Goal: Navigation & Orientation: Find specific page/section

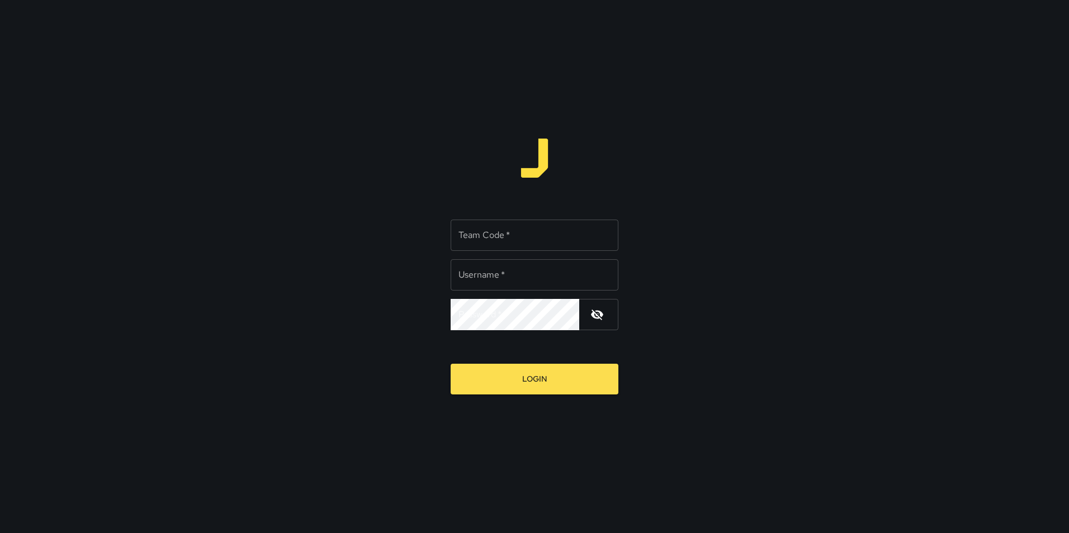
type input "**********"
click at [501, 232] on input "Team Code   *" at bounding box center [535, 235] width 168 height 31
type input "*****"
click at [451, 364] on button "Login" at bounding box center [535, 379] width 168 height 31
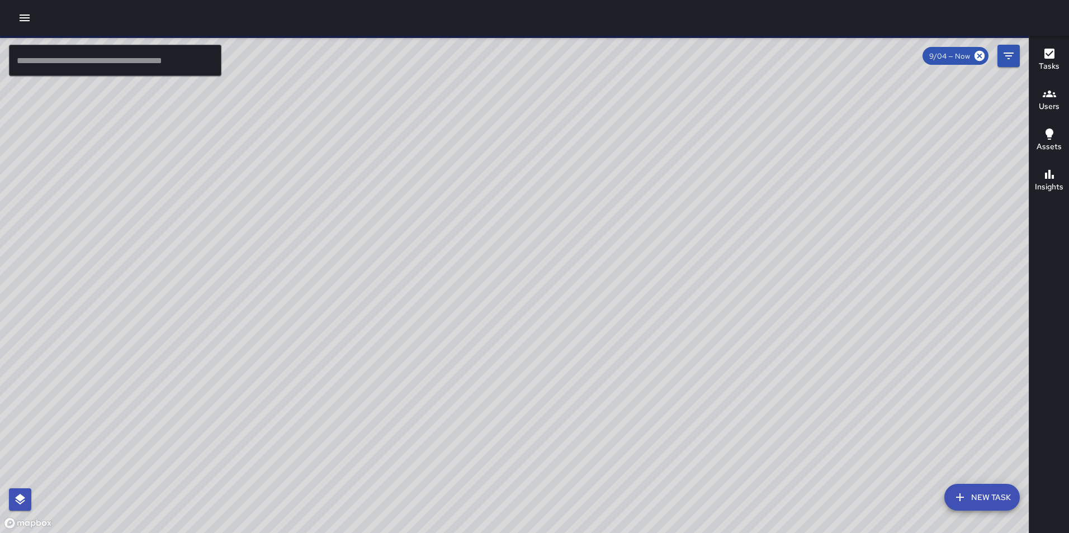
click at [27, 16] on icon "button" at bounding box center [24, 17] width 13 height 13
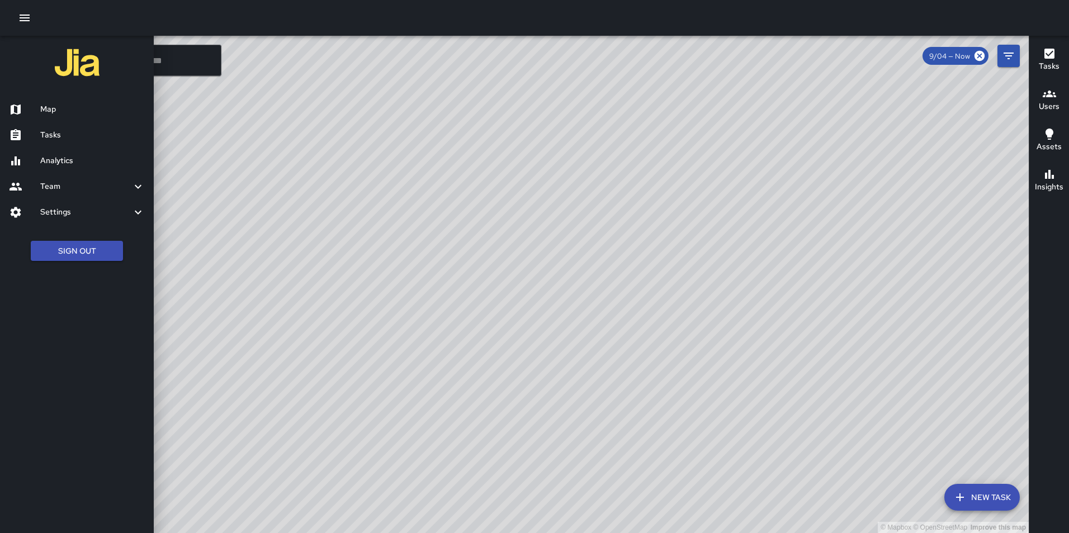
click at [59, 165] on h6 "Analytics" at bounding box center [92, 161] width 105 height 12
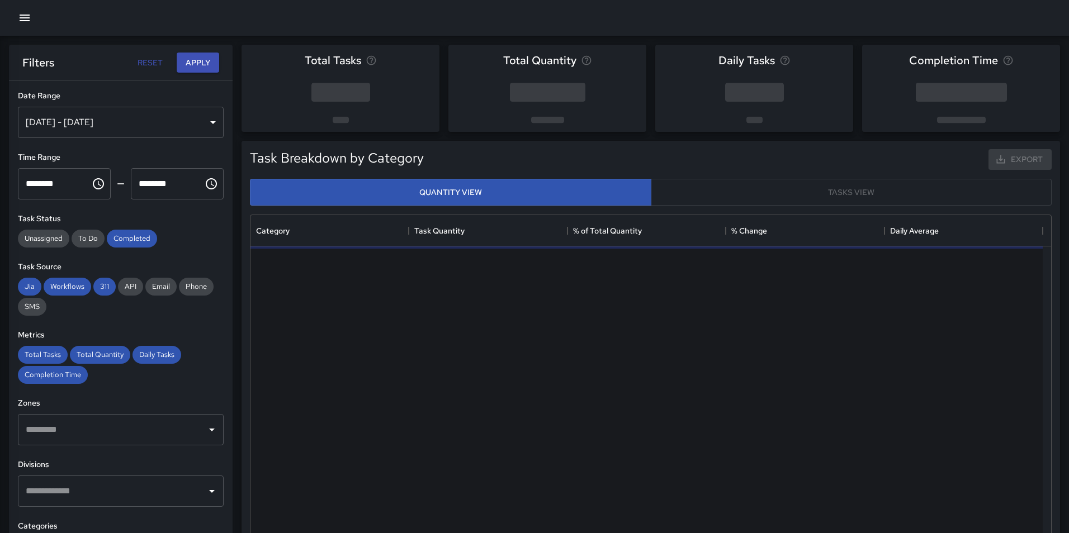
click at [78, 116] on div "Aug 29, 2025 - Sep 04, 2025" at bounding box center [121, 122] width 206 height 31
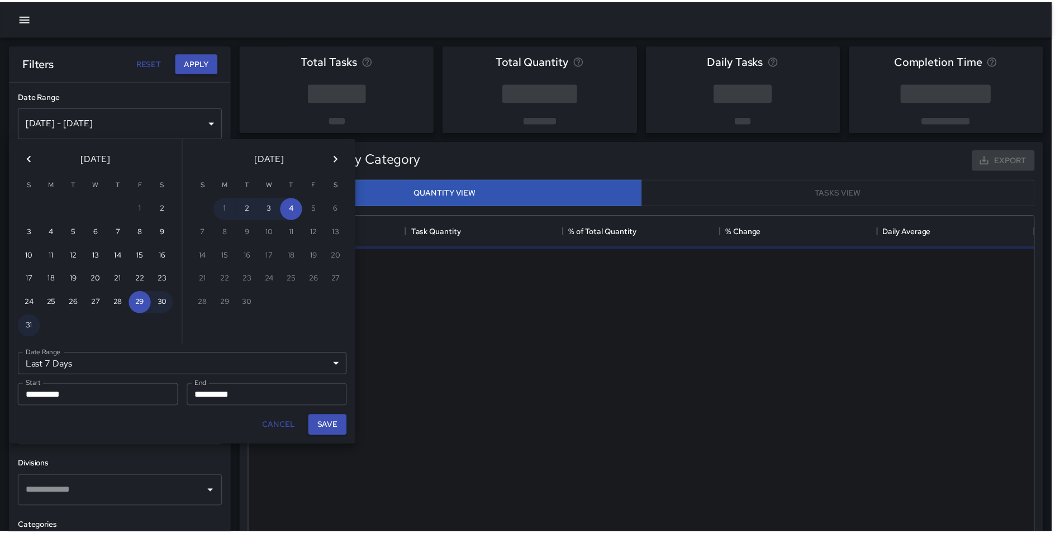
scroll to position [326, 784]
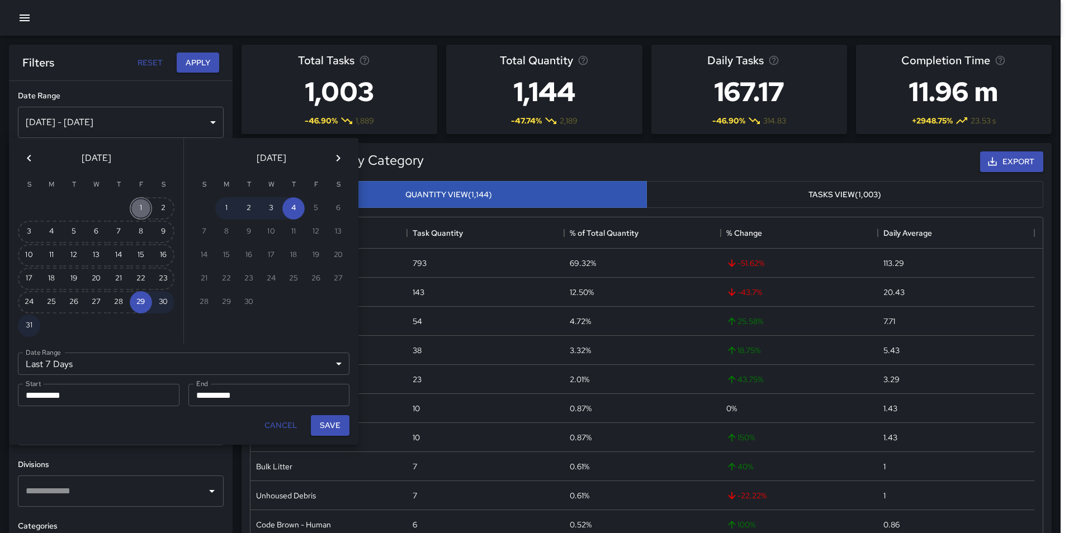
click at [136, 208] on button "1" at bounding box center [141, 208] width 22 height 22
type input "******"
type input "**********"
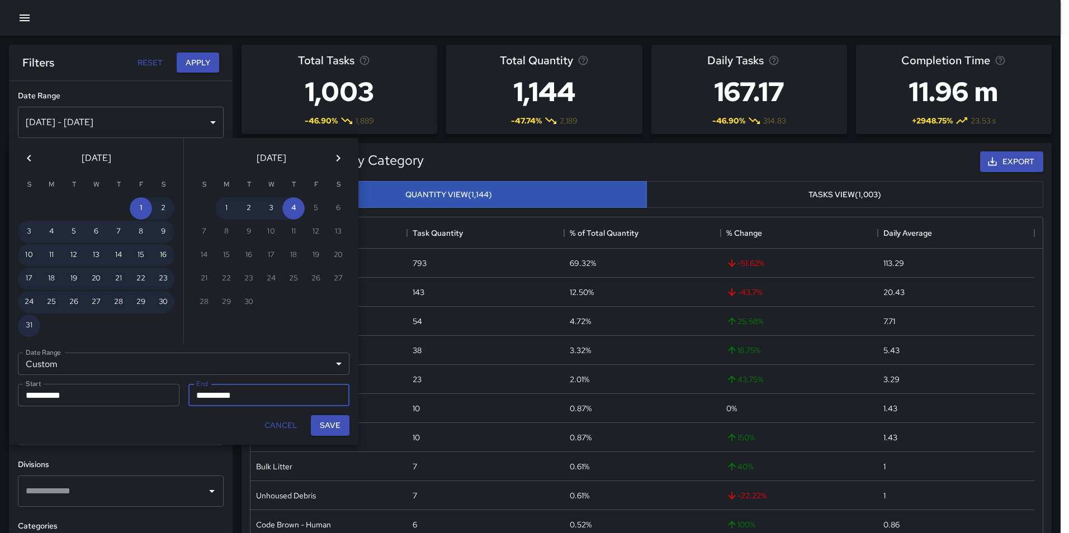
click at [31, 327] on button "31" at bounding box center [29, 326] width 22 height 22
type input "**********"
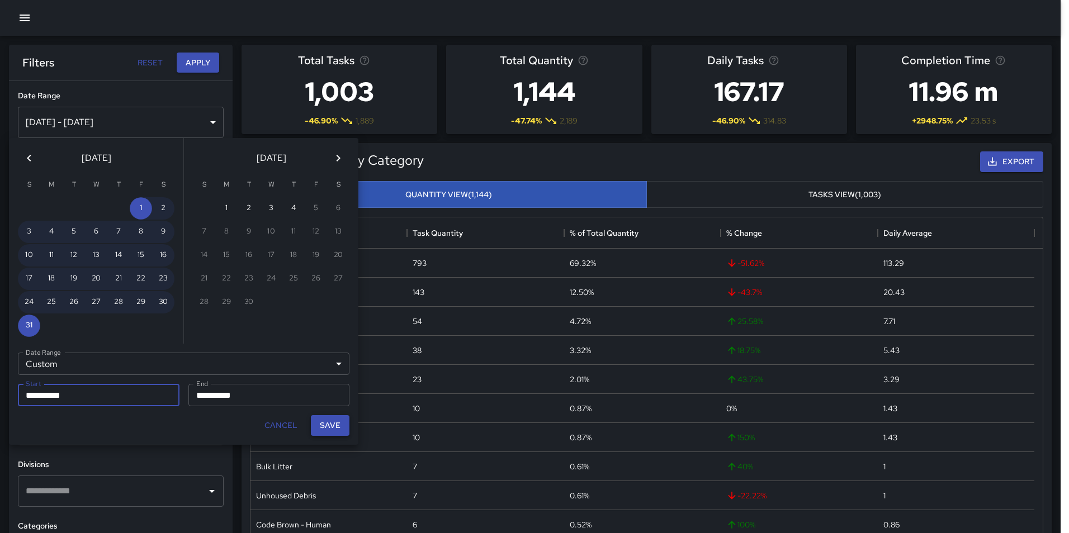
click at [330, 427] on button "Save" at bounding box center [330, 425] width 39 height 21
type input "**********"
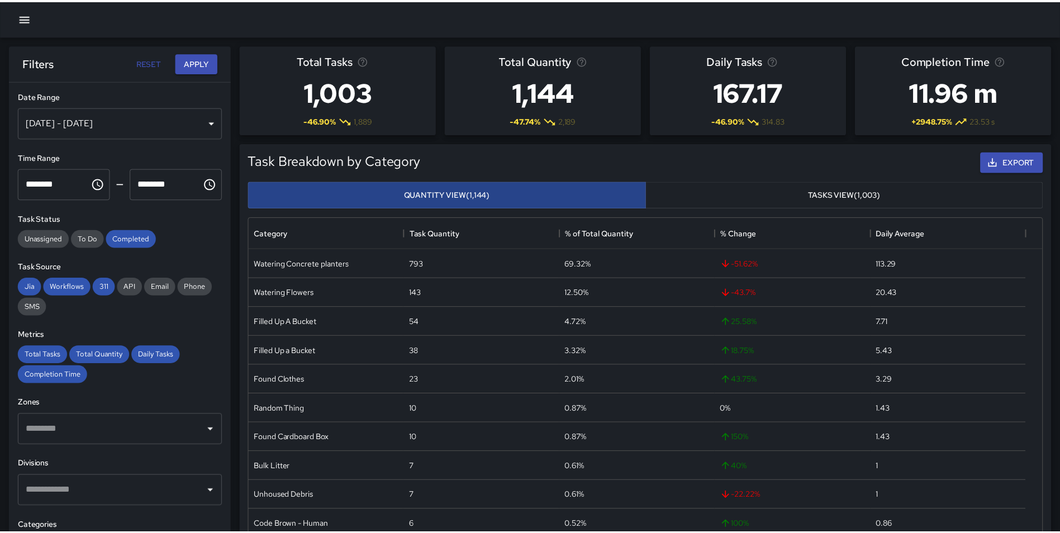
scroll to position [9, 9]
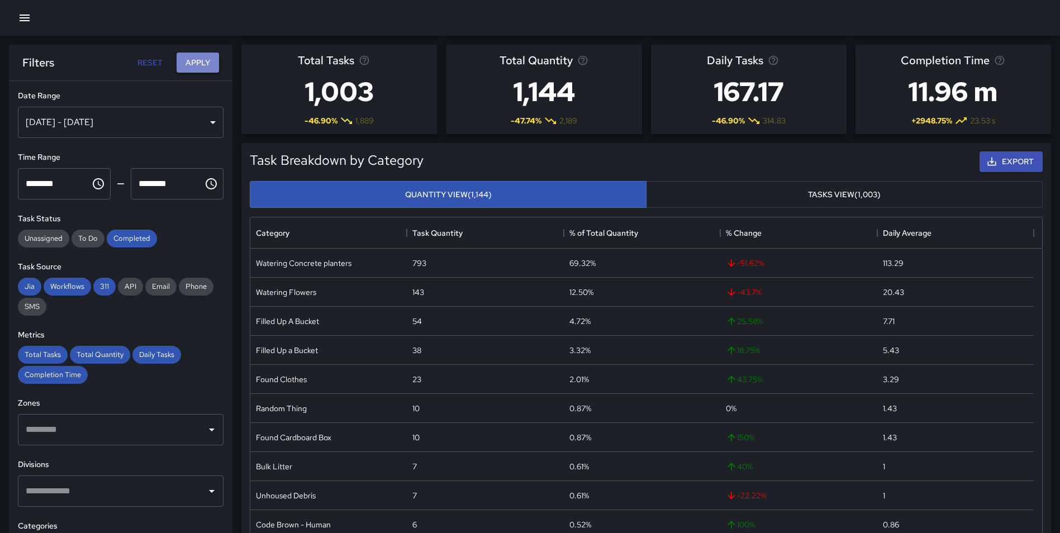
click at [196, 60] on button "Apply" at bounding box center [198, 63] width 42 height 21
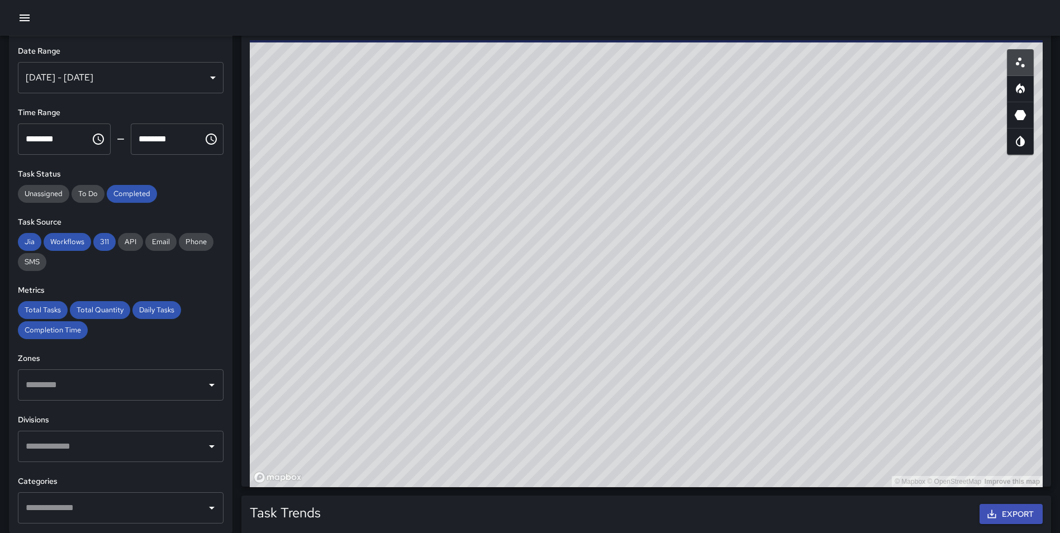
scroll to position [459, 0]
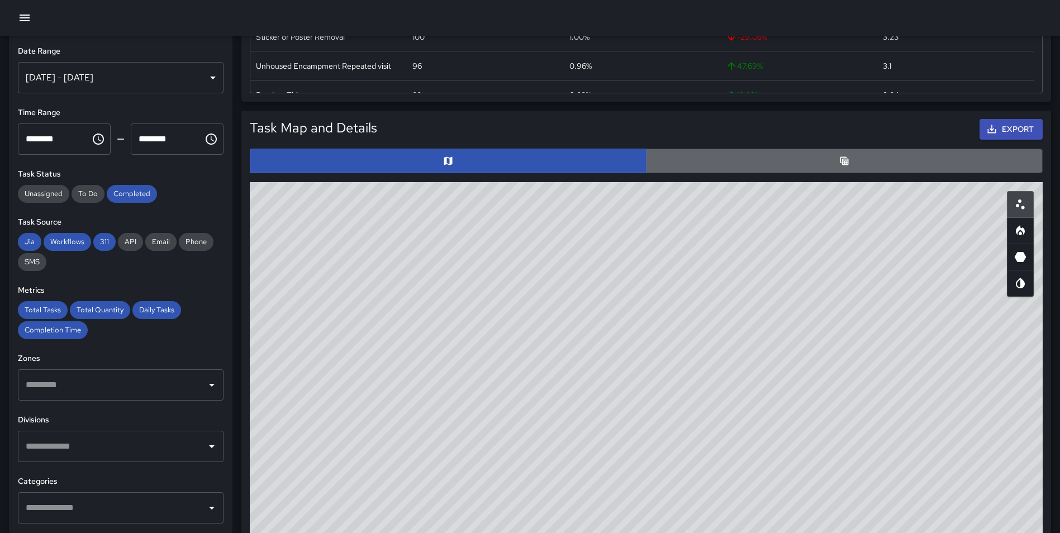
click at [834, 159] on button "button" at bounding box center [844, 161] width 397 height 25
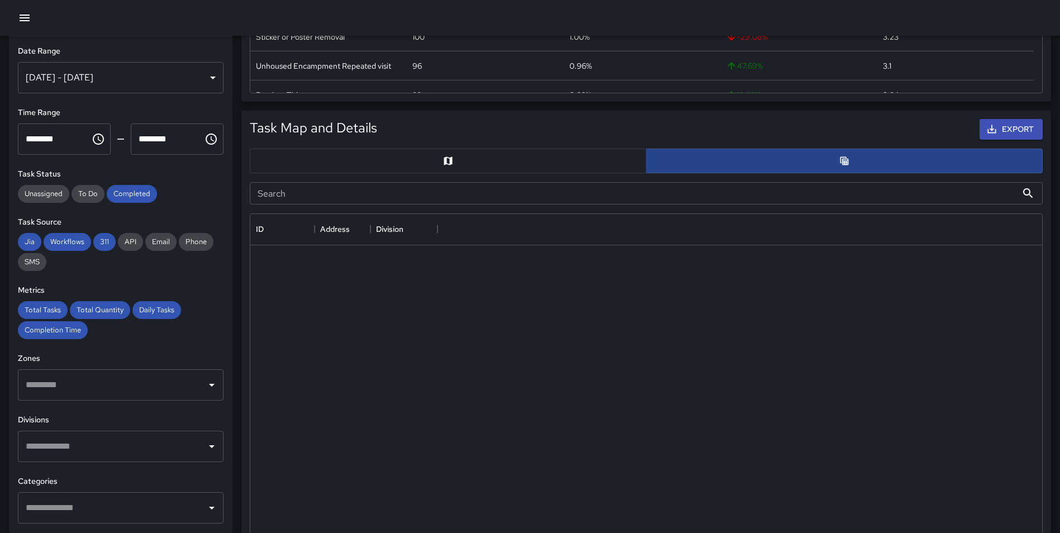
scroll to position [9, 9]
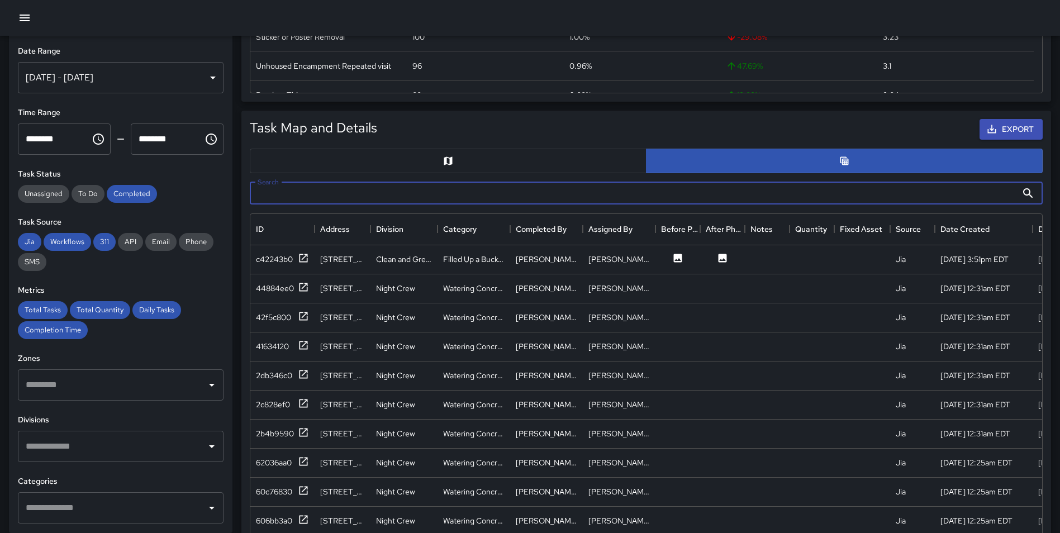
click at [357, 197] on input "Search" at bounding box center [634, 193] width 768 height 22
type input "**********"
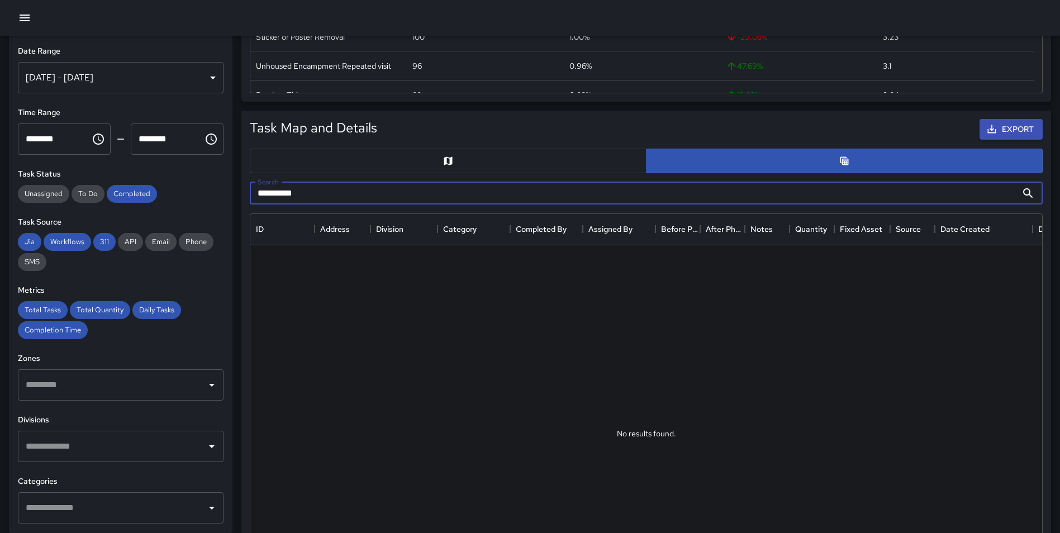
drag, startPoint x: 334, startPoint y: 194, endPoint x: 249, endPoint y: 191, distance: 85.0
click at [249, 191] on div "**********" at bounding box center [646, 193] width 802 height 31
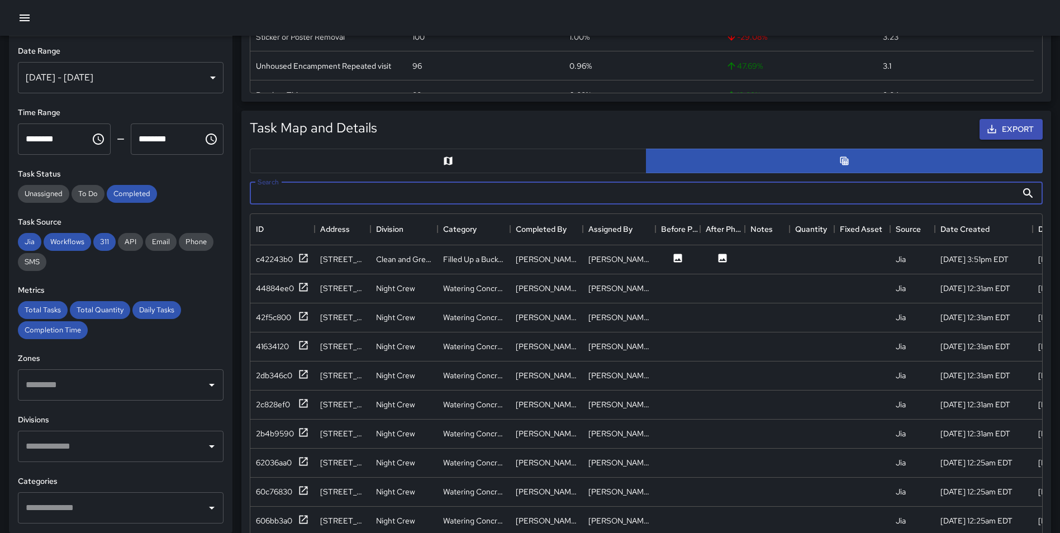
click at [119, 446] on input "text" at bounding box center [112, 446] width 179 height 21
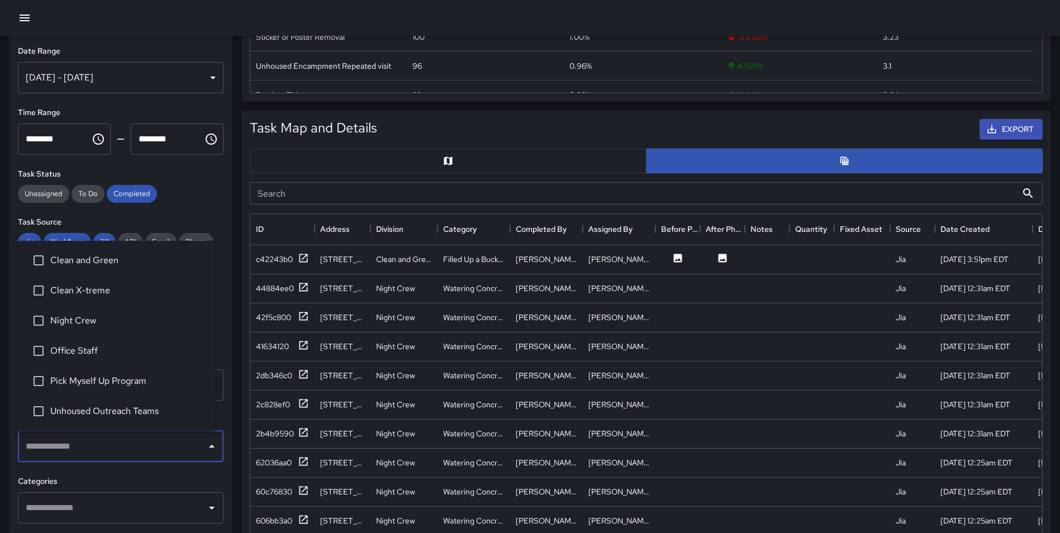
click at [139, 385] on span "Pick Myself Up Program" at bounding box center [128, 381] width 156 height 13
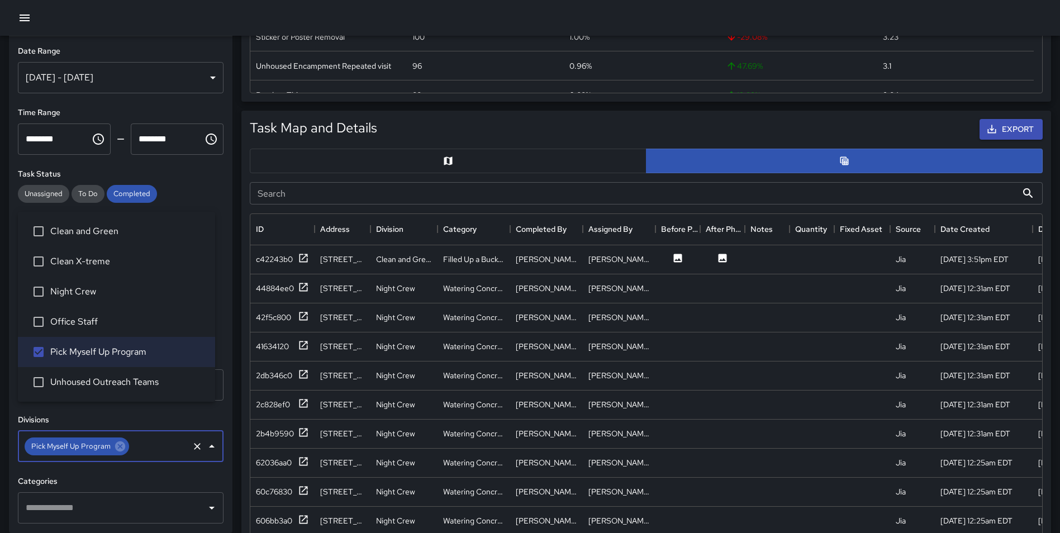
scroll to position [0, 0]
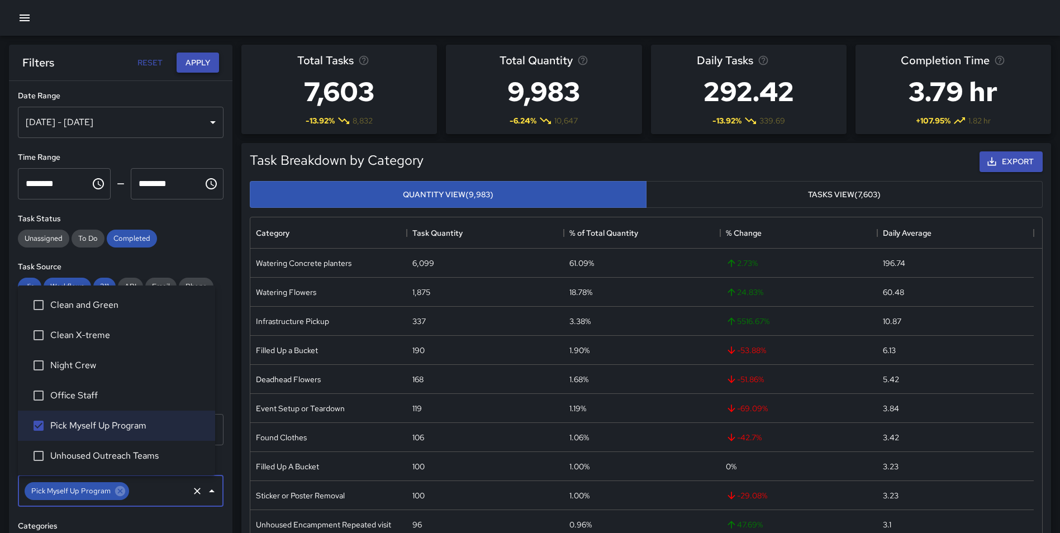
click at [189, 59] on button "Apply" at bounding box center [198, 63] width 42 height 21
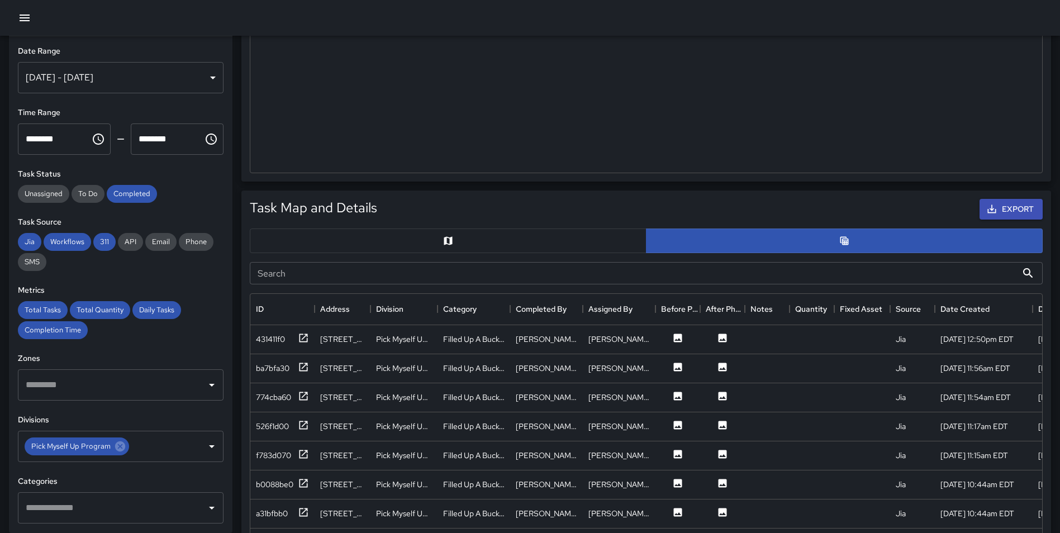
scroll to position [501, 0]
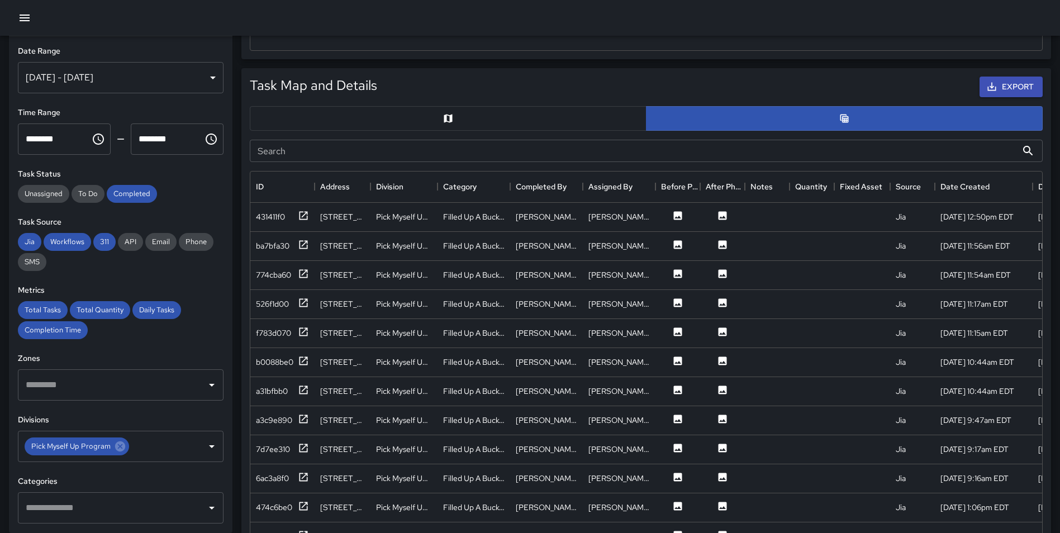
click at [489, 117] on button "button" at bounding box center [448, 118] width 397 height 25
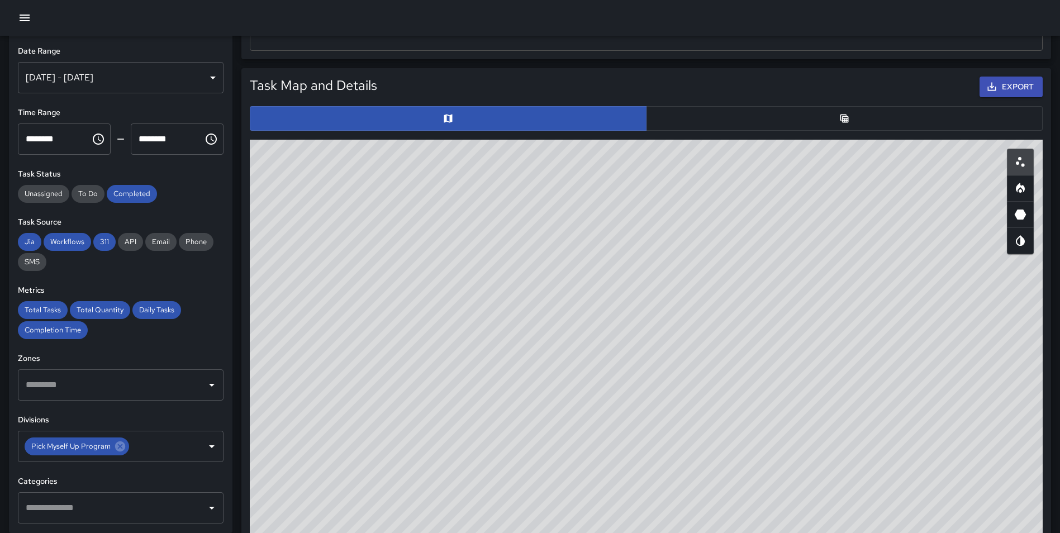
click at [1028, 188] on button "button" at bounding box center [1020, 188] width 27 height 27
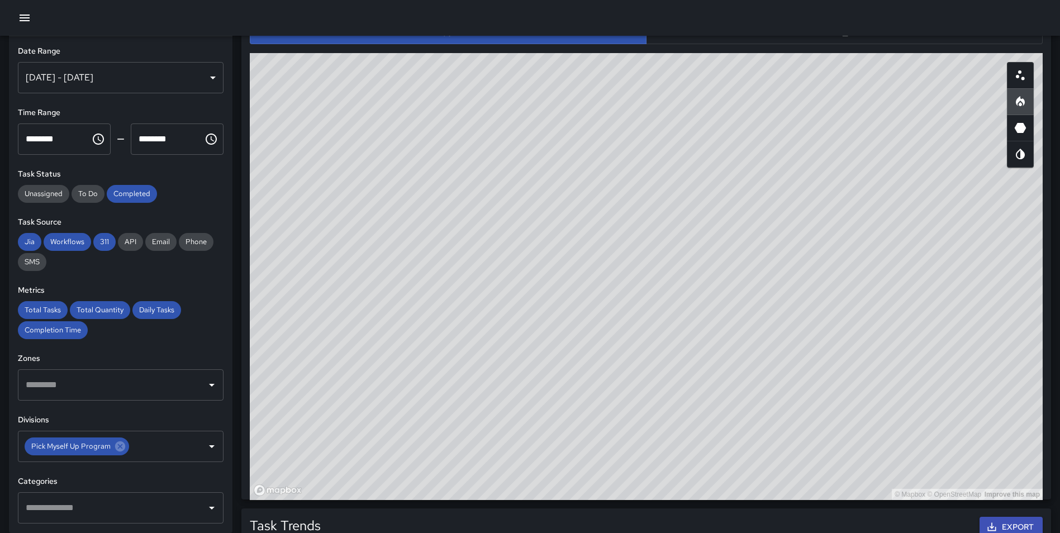
type button "heatmap"
drag, startPoint x: 771, startPoint y: 367, endPoint x: 761, endPoint y: 447, distance: 80.5
click at [742, 479] on div "© Mapbox © OpenStreetMap Improve this map" at bounding box center [646, 276] width 793 height 447
drag, startPoint x: 776, startPoint y: 289, endPoint x: 766, endPoint y: 377, distance: 88.8
click at [766, 377] on div "© Mapbox © OpenStreetMap Improve this map" at bounding box center [646, 276] width 793 height 447
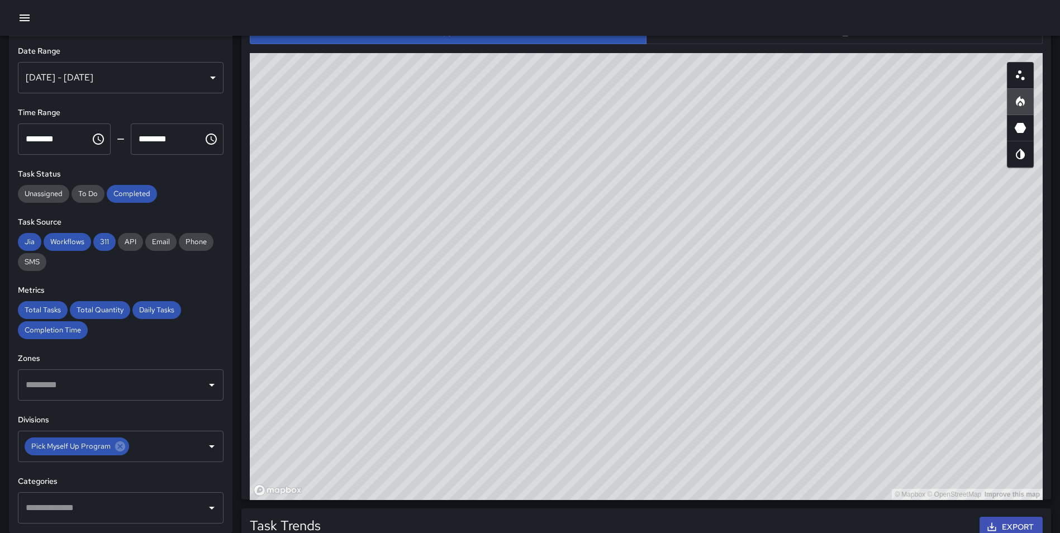
drag, startPoint x: 555, startPoint y: 437, endPoint x: 563, endPoint y: 458, distance: 23.2
click at [563, 458] on div "© Mapbox © OpenStreetMap Improve this map" at bounding box center [646, 276] width 793 height 447
drag, startPoint x: 789, startPoint y: 347, endPoint x: 792, endPoint y: 368, distance: 21.4
click at [792, 368] on div "© Mapbox © OpenStreetMap Improve this map" at bounding box center [646, 276] width 793 height 447
drag, startPoint x: 746, startPoint y: 407, endPoint x: 746, endPoint y: 427, distance: 20.1
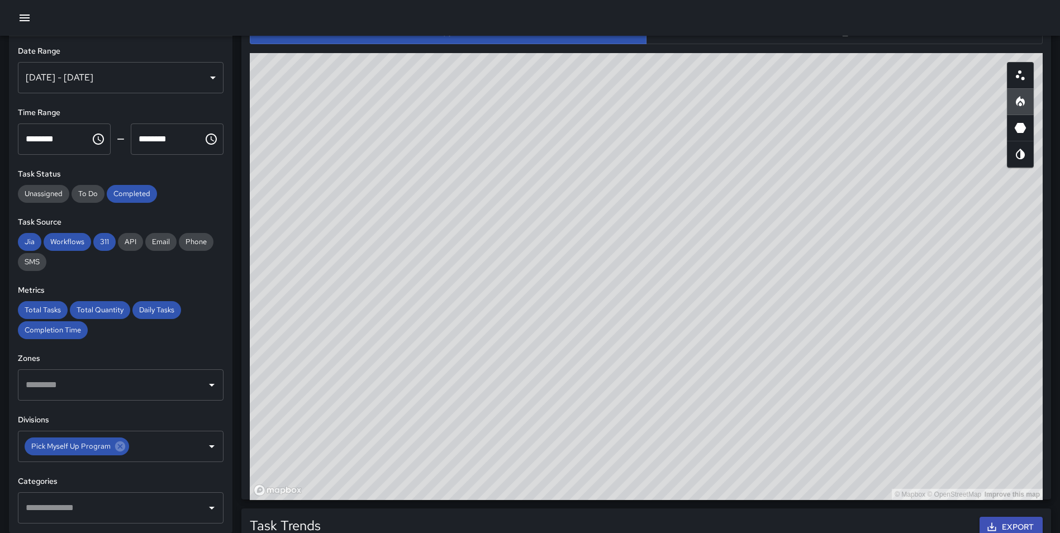
click at [746, 427] on div "© Mapbox © OpenStreetMap Improve this map" at bounding box center [646, 276] width 793 height 447
drag, startPoint x: 874, startPoint y: 278, endPoint x: 776, endPoint y: 262, distance: 98.5
click at [776, 262] on div "© Mapbox © OpenStreetMap Improve this map" at bounding box center [646, 276] width 793 height 447
drag, startPoint x: 714, startPoint y: 261, endPoint x: 840, endPoint y: 257, distance: 125.8
click at [840, 257] on div "© Mapbox © OpenStreetMap Improve this map" at bounding box center [646, 276] width 793 height 447
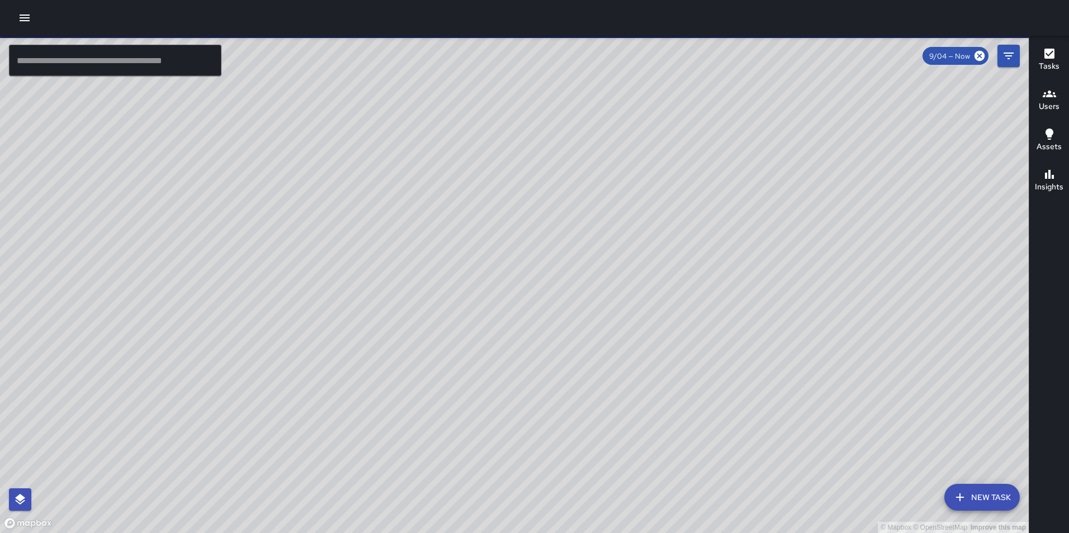
click at [31, 18] on button "button" at bounding box center [24, 18] width 22 height 22
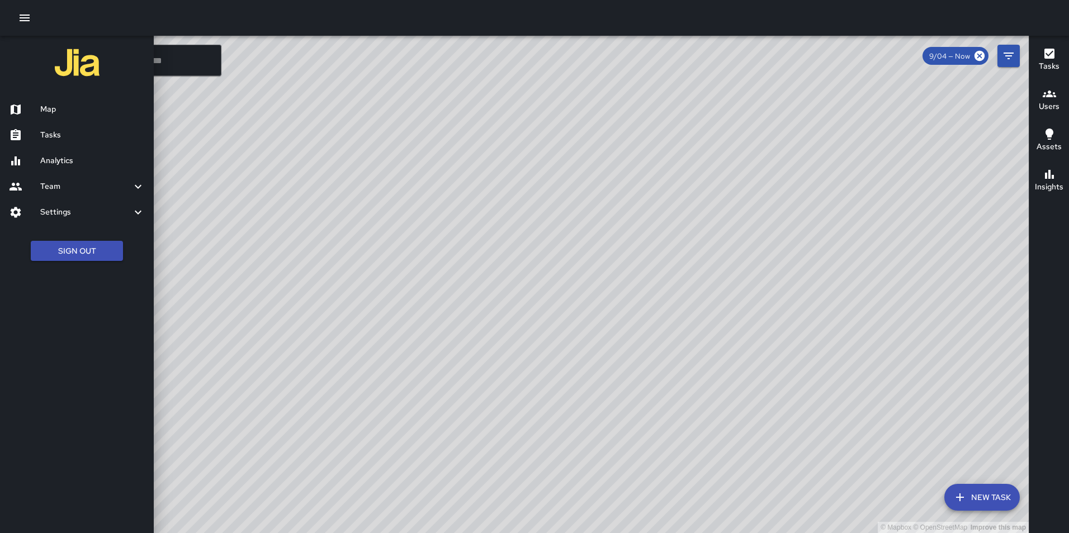
click at [74, 160] on h6 "Analytics" at bounding box center [92, 161] width 105 height 12
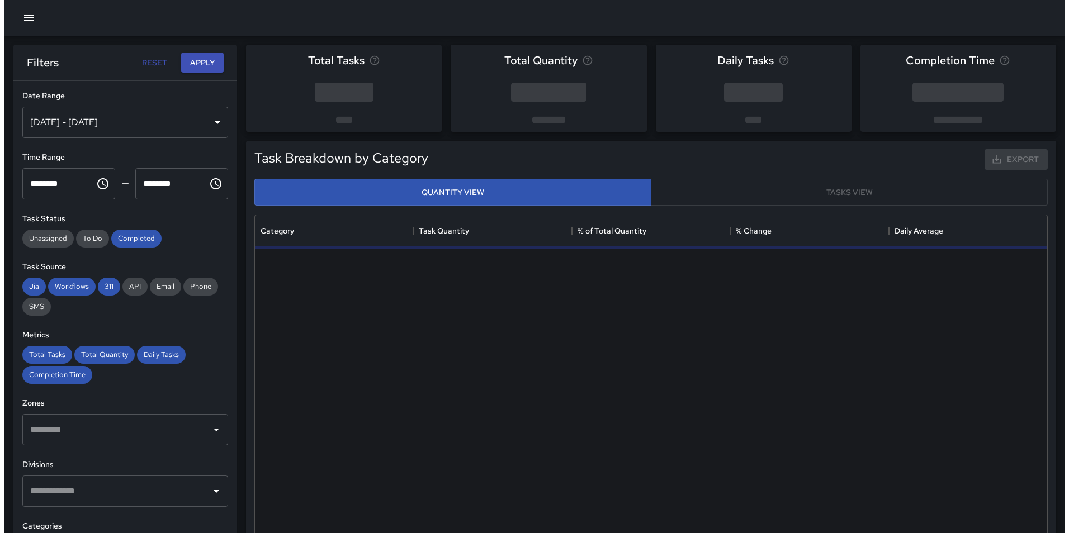
scroll to position [326, 784]
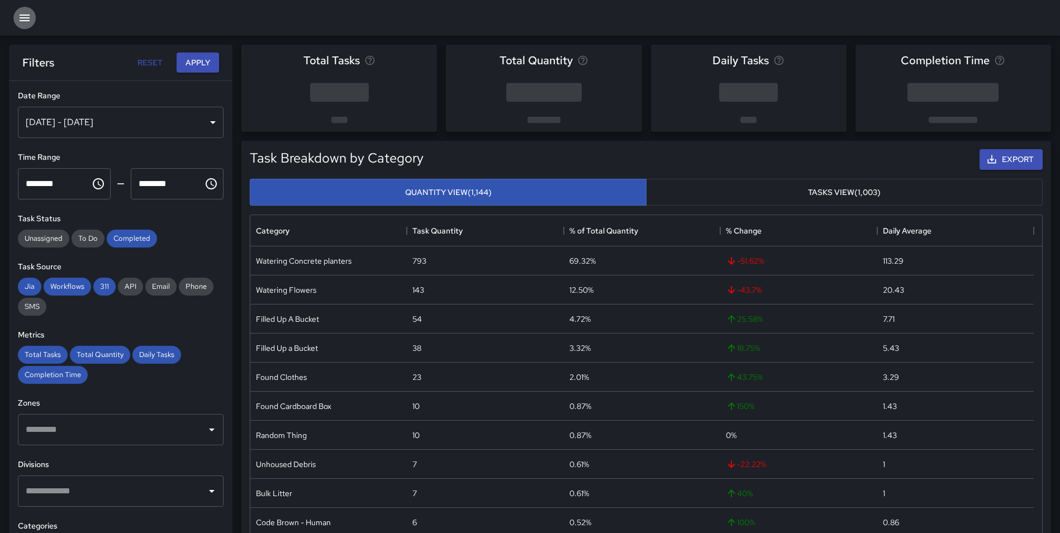
click at [22, 13] on icon "button" at bounding box center [24, 17] width 13 height 13
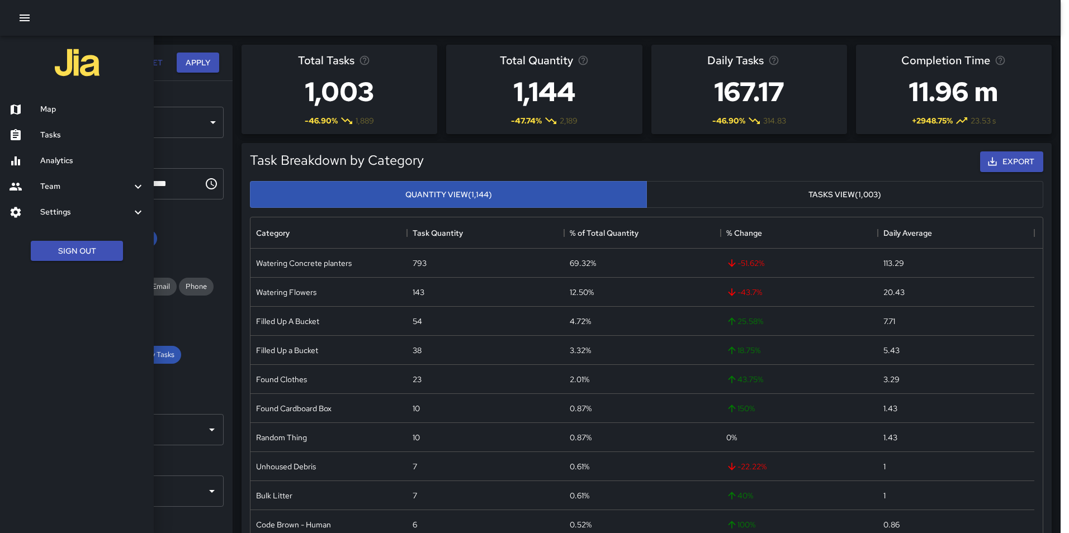
click at [59, 108] on h6 "Map" at bounding box center [92, 109] width 105 height 12
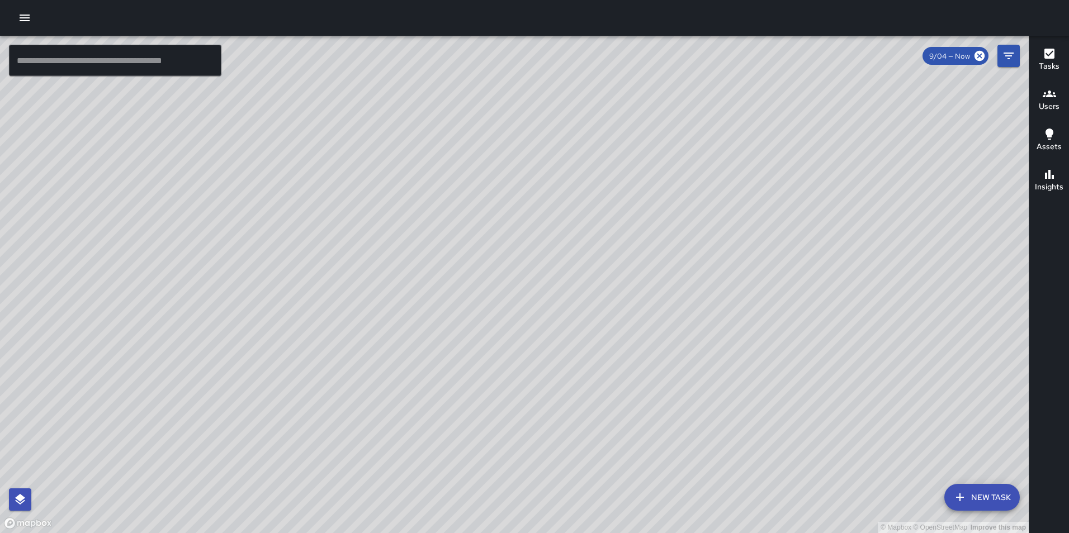
click at [19, 22] on icon "button" at bounding box center [24, 17] width 13 height 13
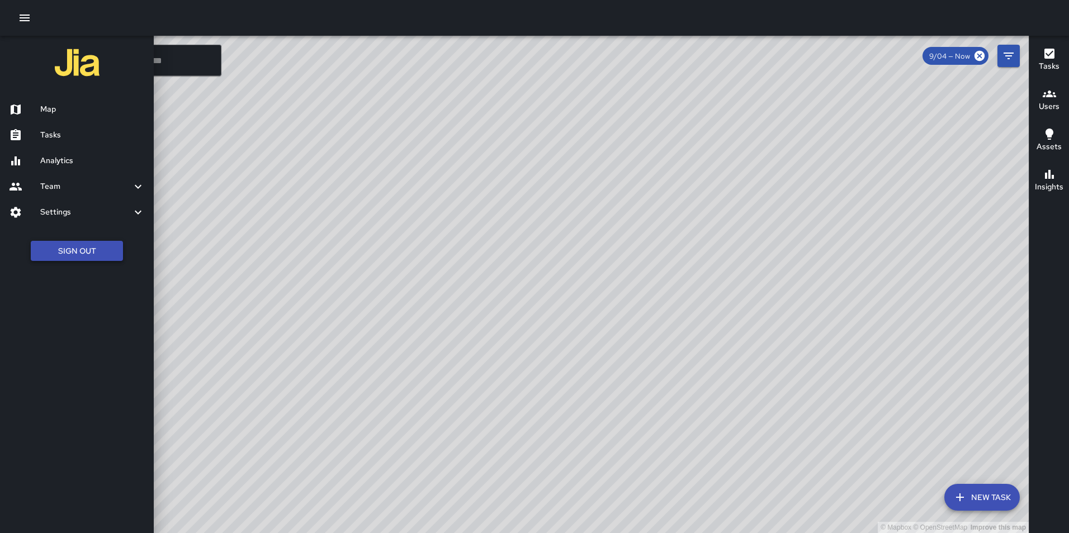
click at [88, 251] on button "Sign Out" at bounding box center [77, 251] width 92 height 21
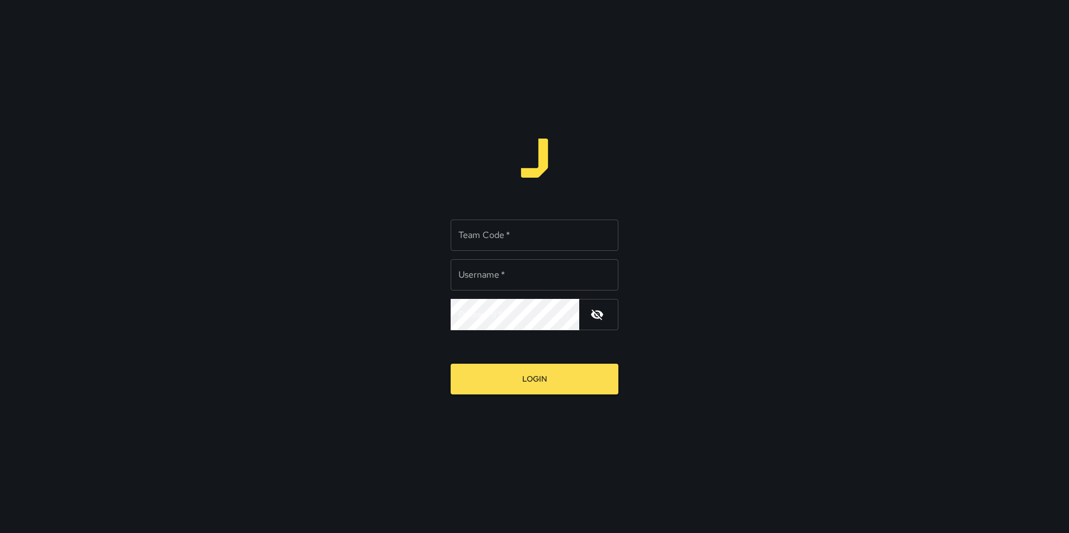
type input "**********"
click at [503, 235] on input "Team Code   *" at bounding box center [535, 235] width 168 height 31
type input "*"
click at [562, 231] on input "Team Code   *" at bounding box center [535, 235] width 168 height 31
type input "*****"
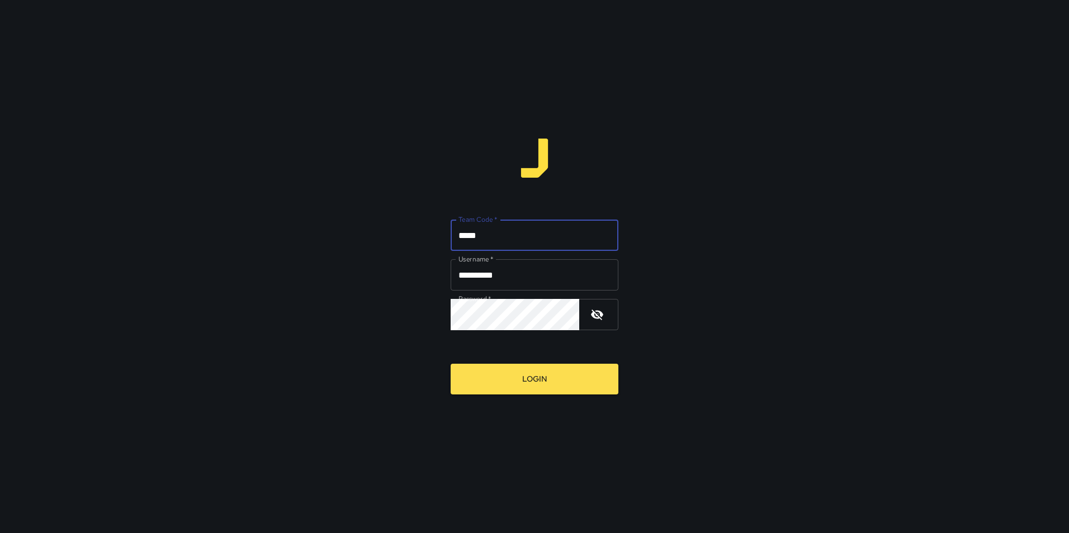
click at [451, 364] on button "Login" at bounding box center [535, 379] width 168 height 31
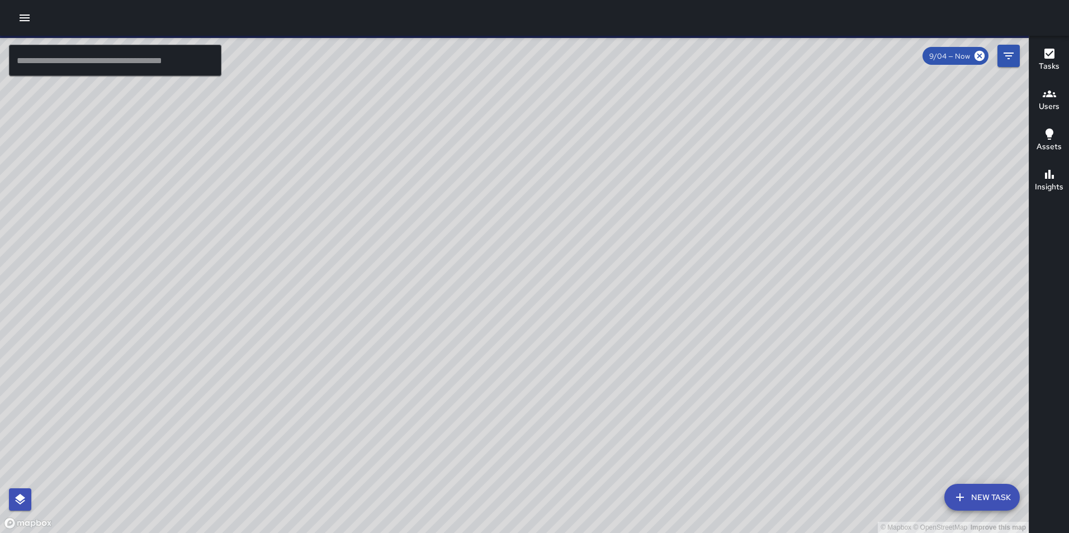
click at [22, 18] on icon "button" at bounding box center [25, 18] width 10 height 7
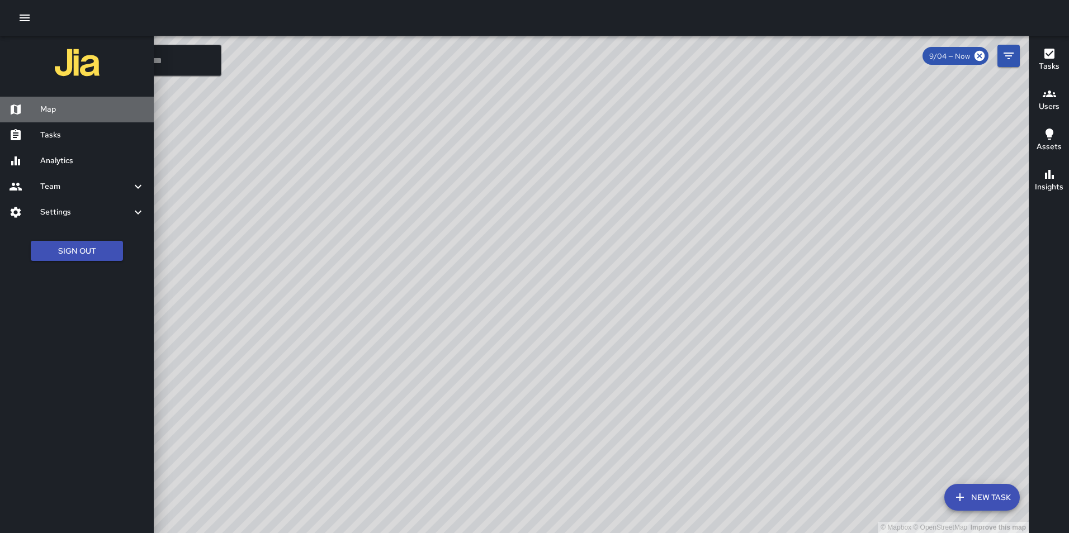
click at [55, 112] on h6 "Map" at bounding box center [92, 109] width 105 height 12
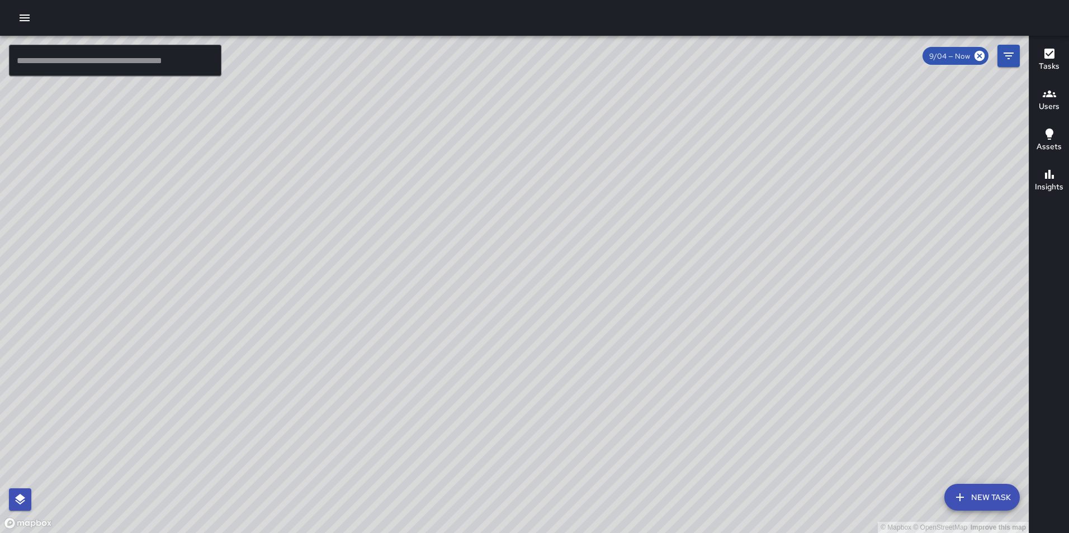
click at [1049, 111] on h6 "Users" at bounding box center [1049, 107] width 21 height 12
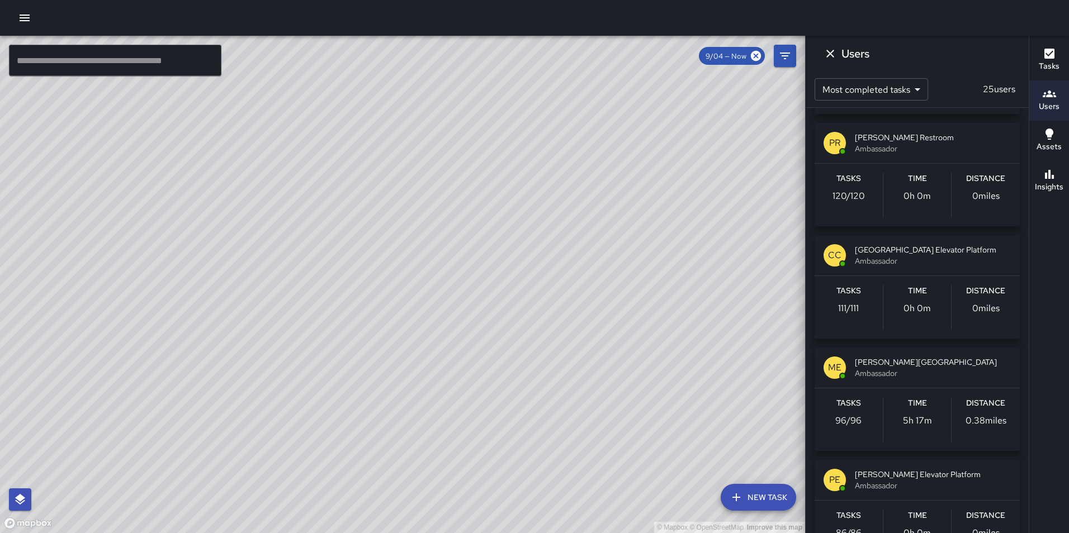
scroll to position [588, 0]
